Goal: Navigation & Orientation: Find specific page/section

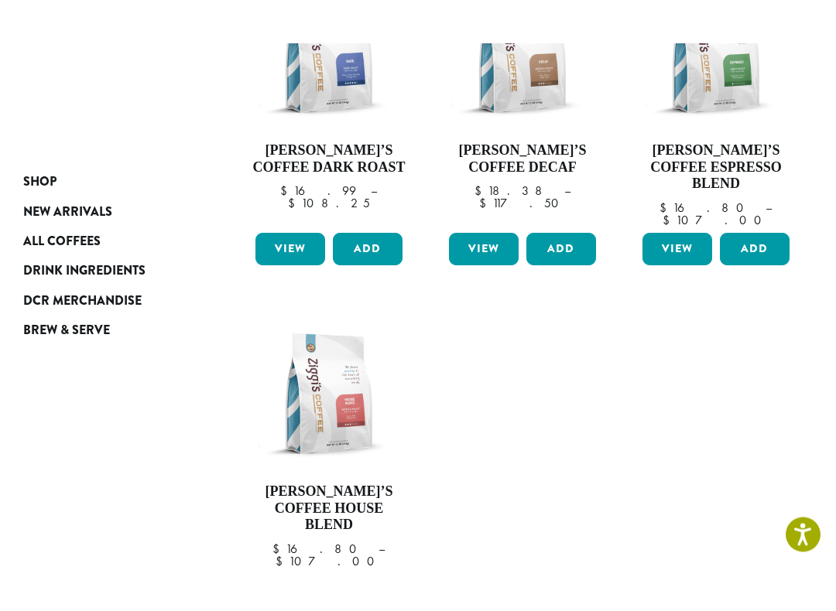
scroll to position [335, 0]
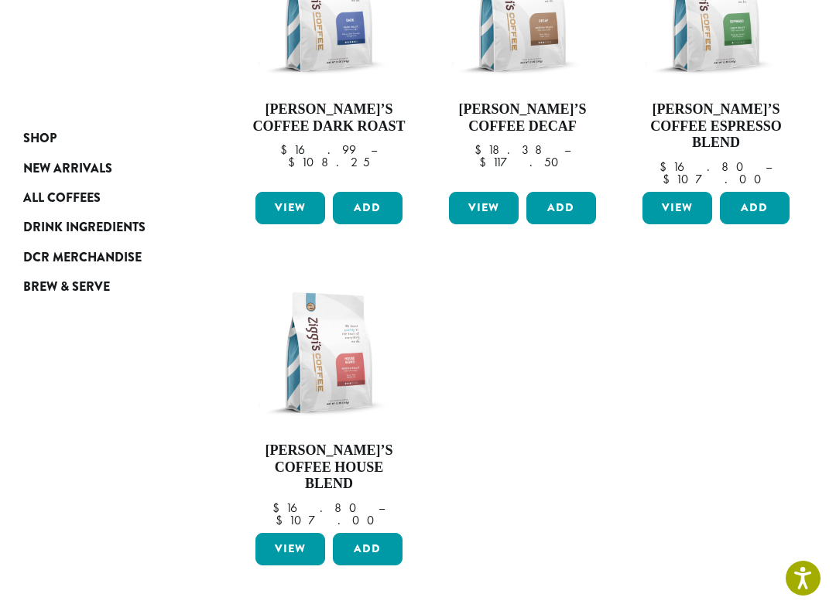
click at [76, 255] on span "DCR Merchandise" at bounding box center [82, 257] width 118 height 19
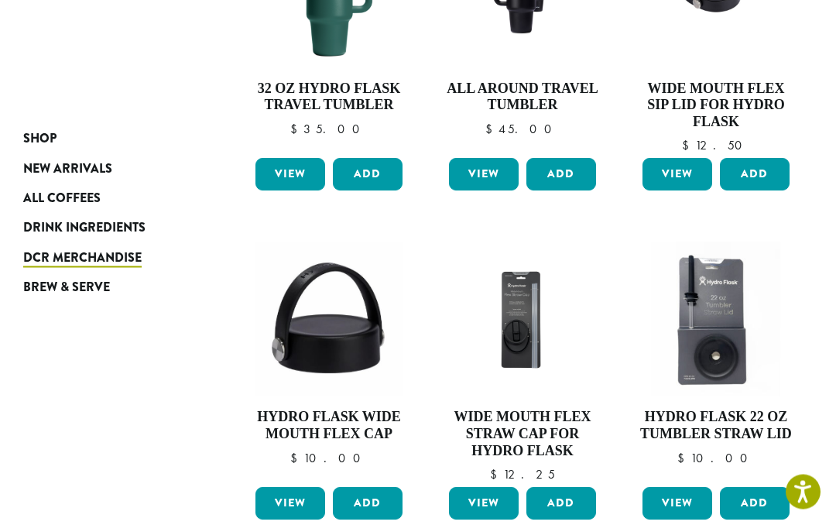
scroll to position [981, 0]
click at [75, 173] on span "New Arrivals" at bounding box center [67, 168] width 89 height 19
